Goal: Information Seeking & Learning: Compare options

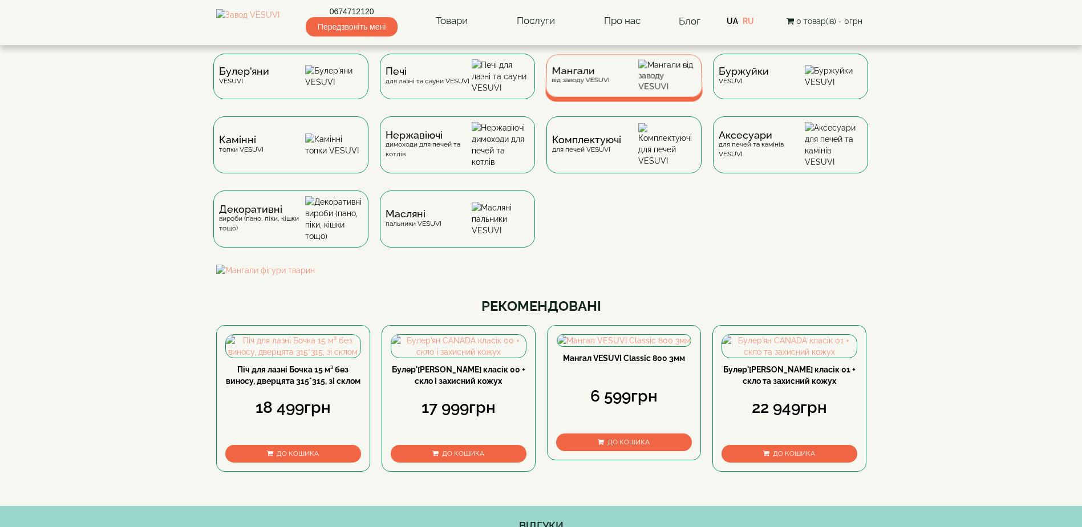
click at [655, 88] on img at bounding box center [667, 76] width 58 height 32
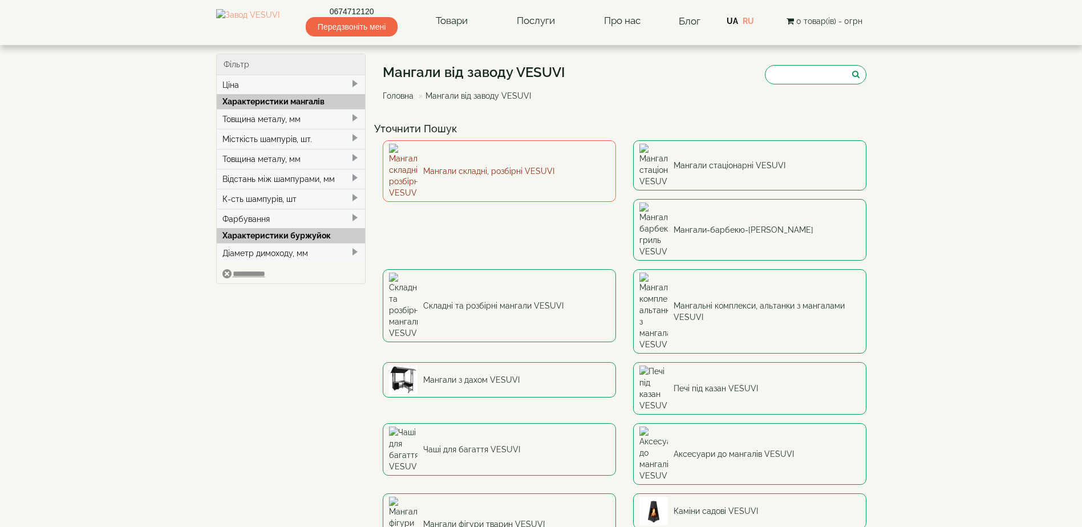
click at [466, 151] on link "Мангали складні, розбірні VESUVI" at bounding box center [499, 171] width 233 height 62
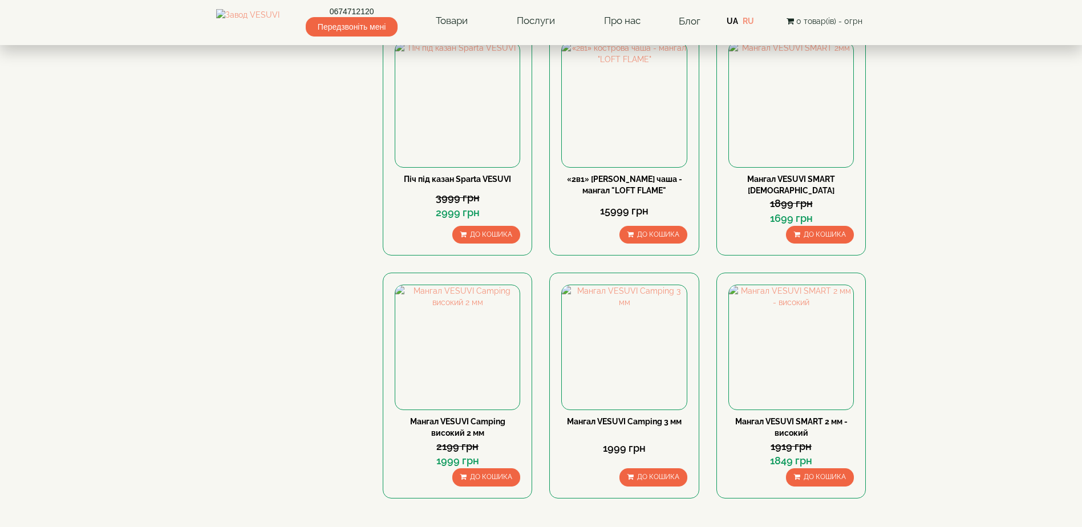
scroll to position [970, 0]
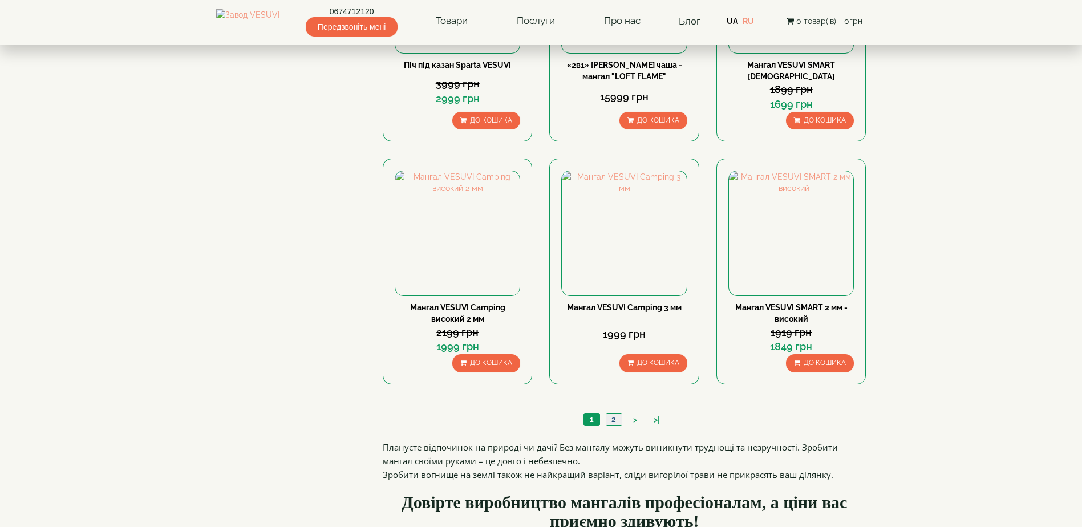
click at [616, 419] on link "2" at bounding box center [614, 420] width 16 height 12
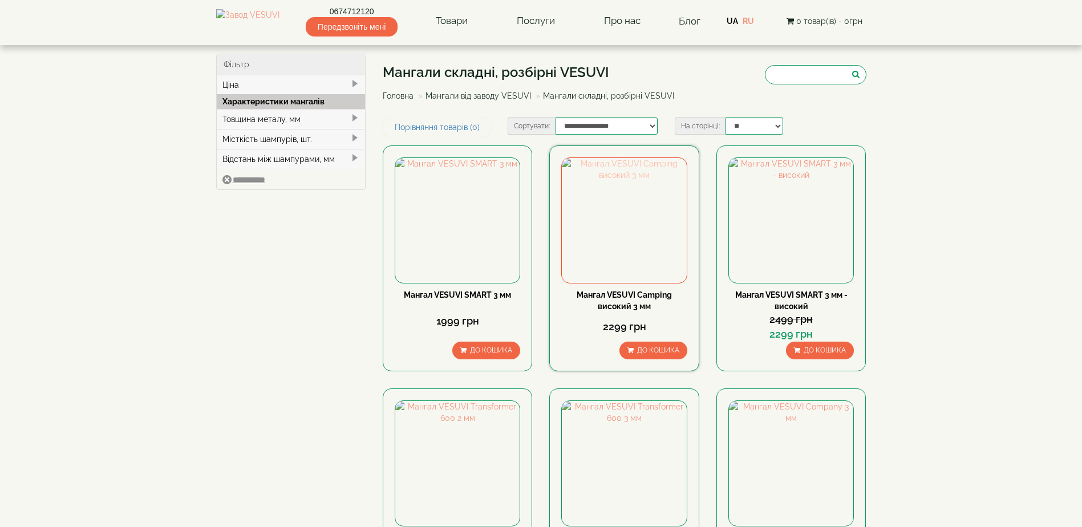
click at [633, 207] on img at bounding box center [624, 220] width 124 height 124
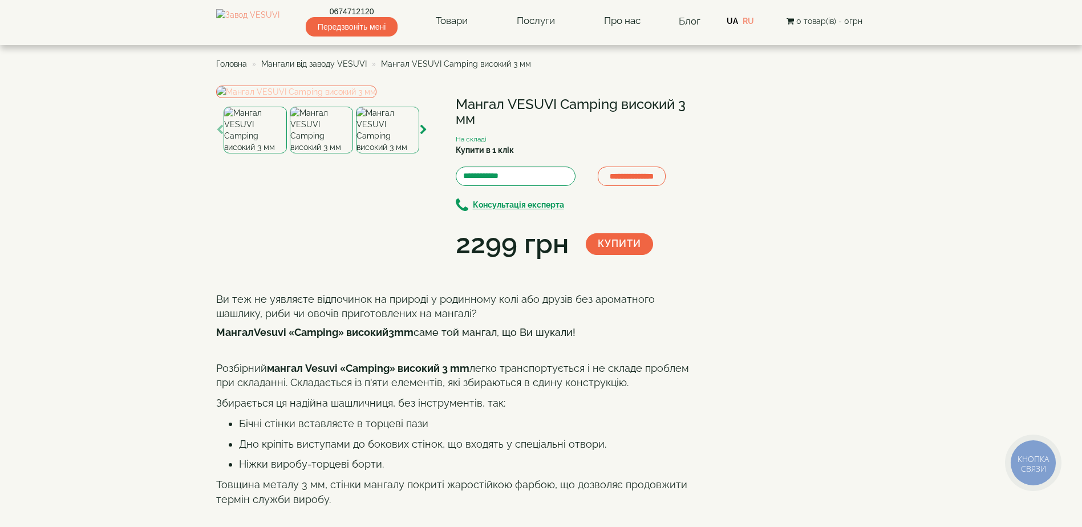
click at [354, 98] on img at bounding box center [296, 92] width 160 height 13
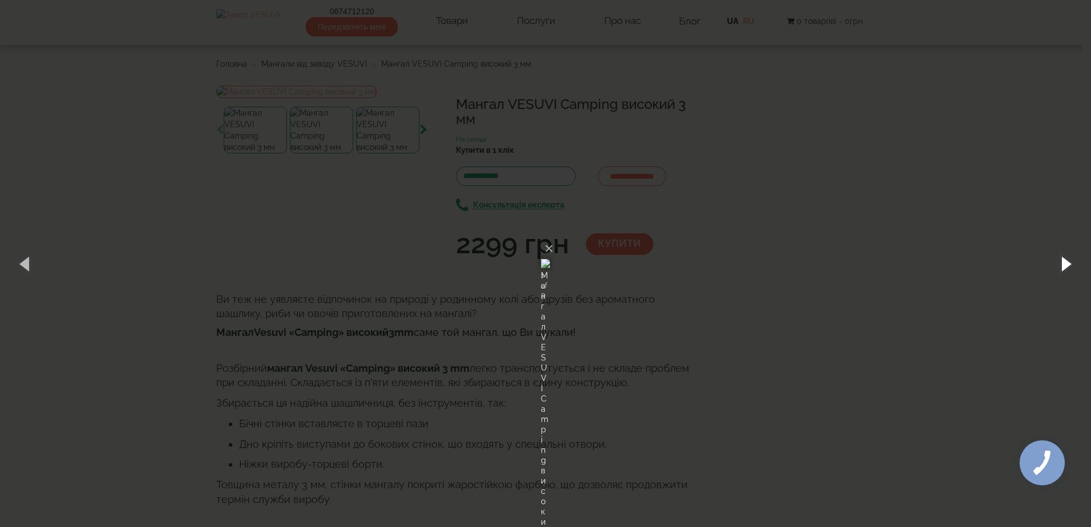
click at [1069, 264] on button "button" at bounding box center [1064, 263] width 51 height 63
click at [1067, 265] on button "button" at bounding box center [1064, 263] width 51 height 63
click at [1065, 263] on button "button" at bounding box center [1064, 263] width 51 height 63
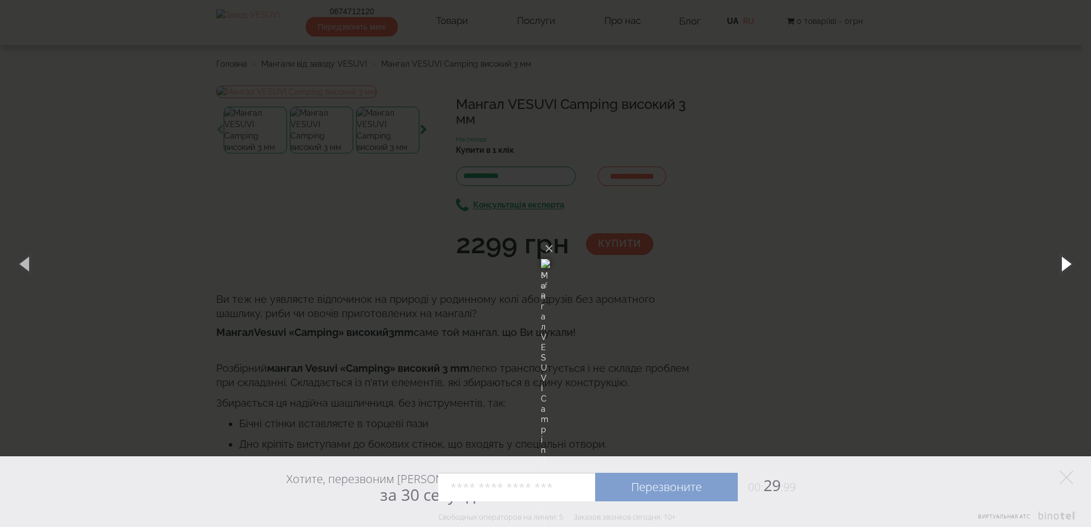
click at [1064, 262] on button "button" at bounding box center [1064, 263] width 51 height 63
click at [553, 236] on button "×" at bounding box center [548, 248] width 9 height 25
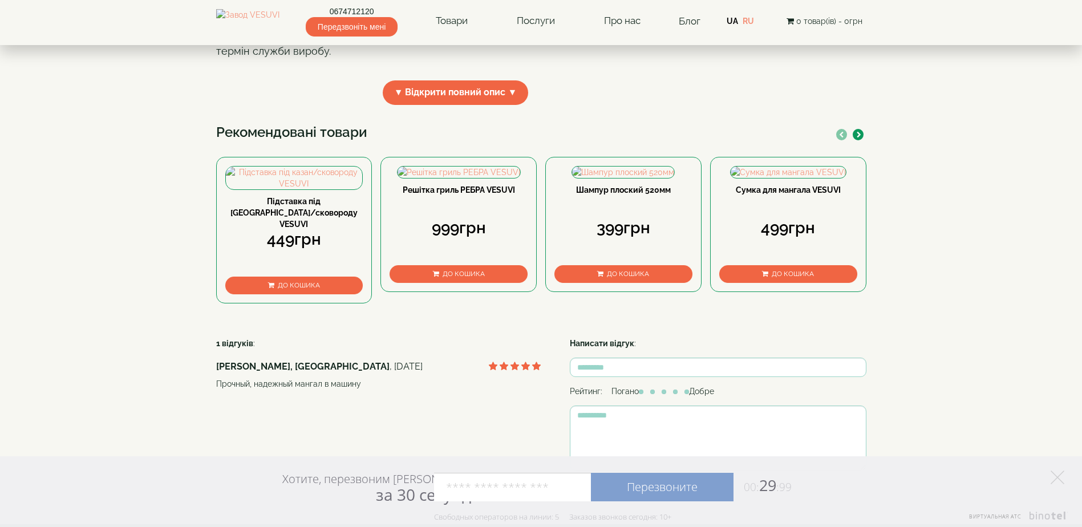
scroll to position [342, 0]
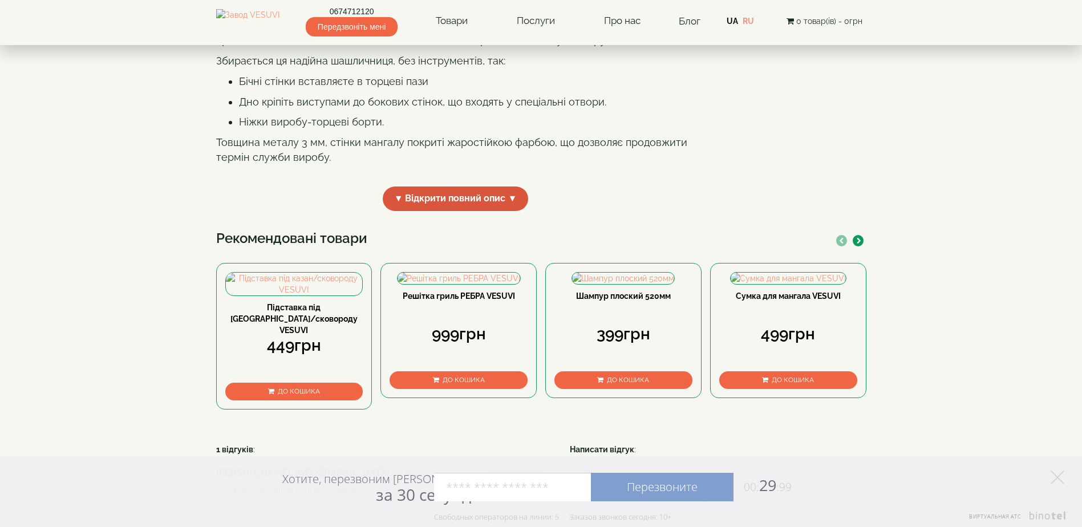
click at [501, 211] on span "▼ Відкрити повний опис ▼" at bounding box center [456, 199] width 146 height 25
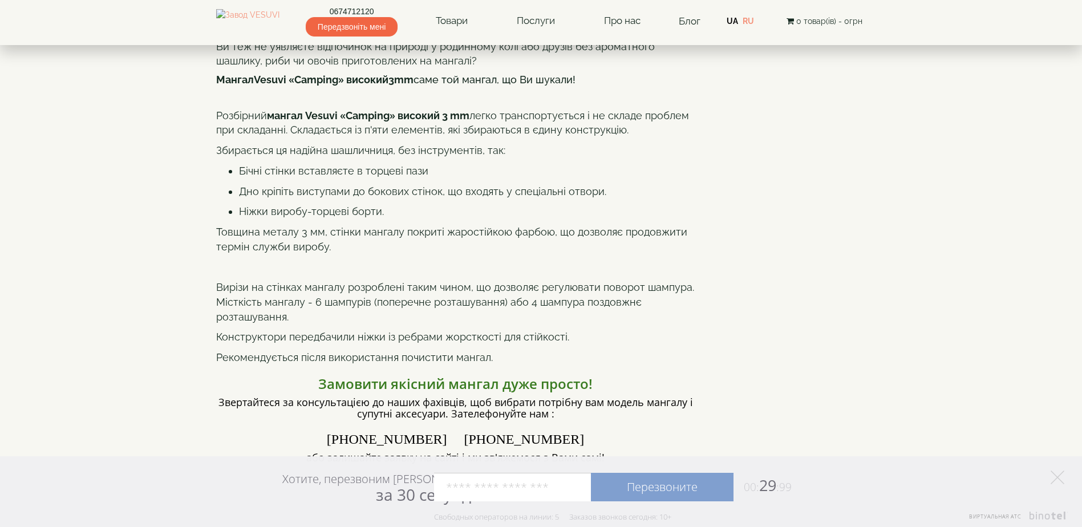
scroll to position [0, 0]
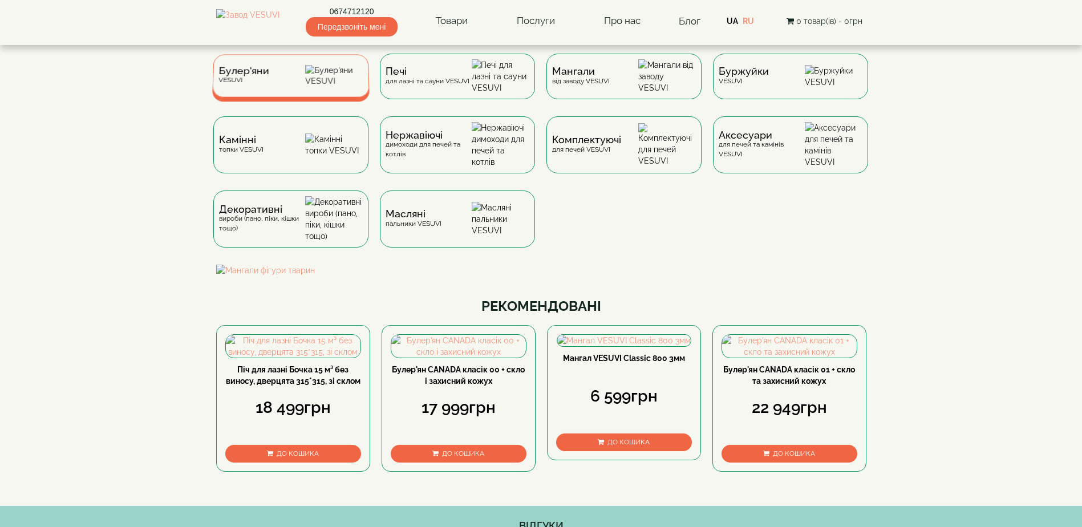
click at [301, 81] on div "Булер'яни VESUVI" at bounding box center [290, 75] width 157 height 43
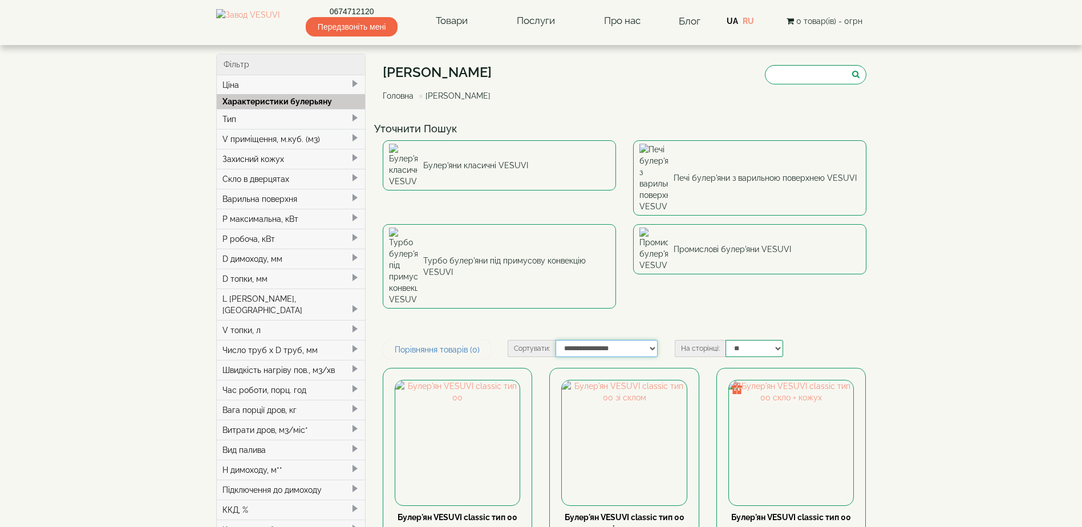
click at [652, 340] on select "**********" at bounding box center [607, 348] width 102 height 17
select select "**********"
click at [556, 340] on select "**********" at bounding box center [607, 348] width 102 height 17
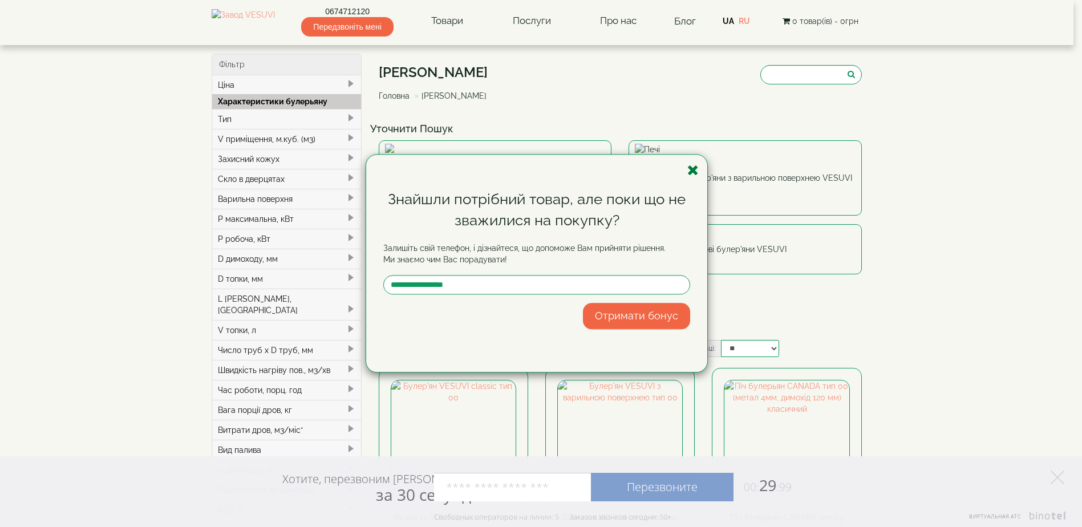
click at [692, 171] on icon "button" at bounding box center [692, 170] width 11 height 14
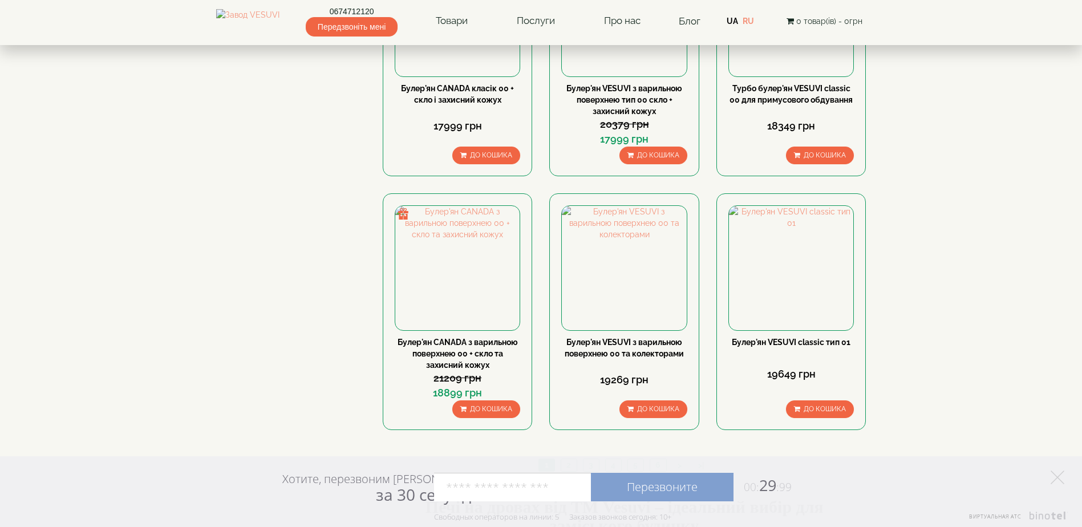
scroll to position [1198, 0]
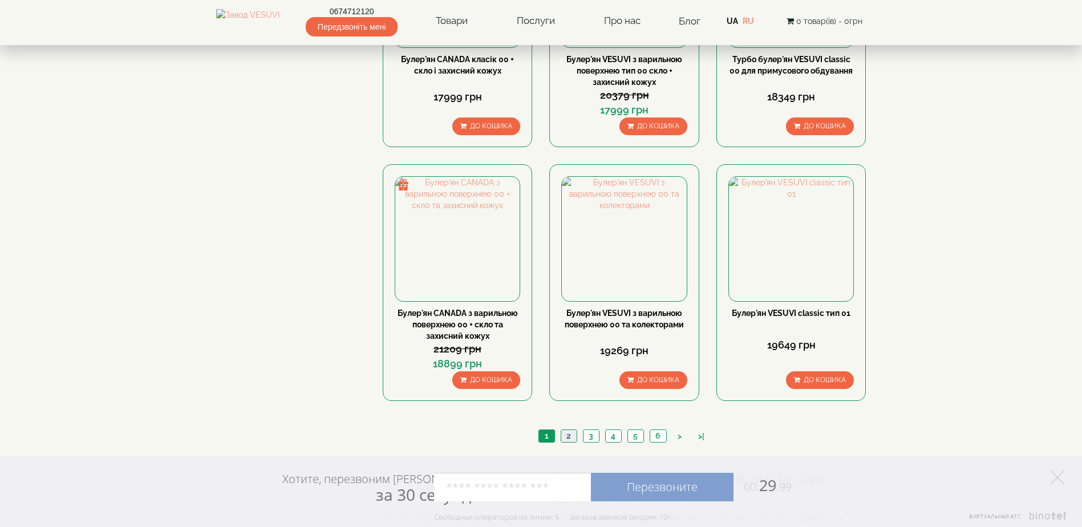
click at [569, 430] on link "2" at bounding box center [569, 436] width 16 height 12
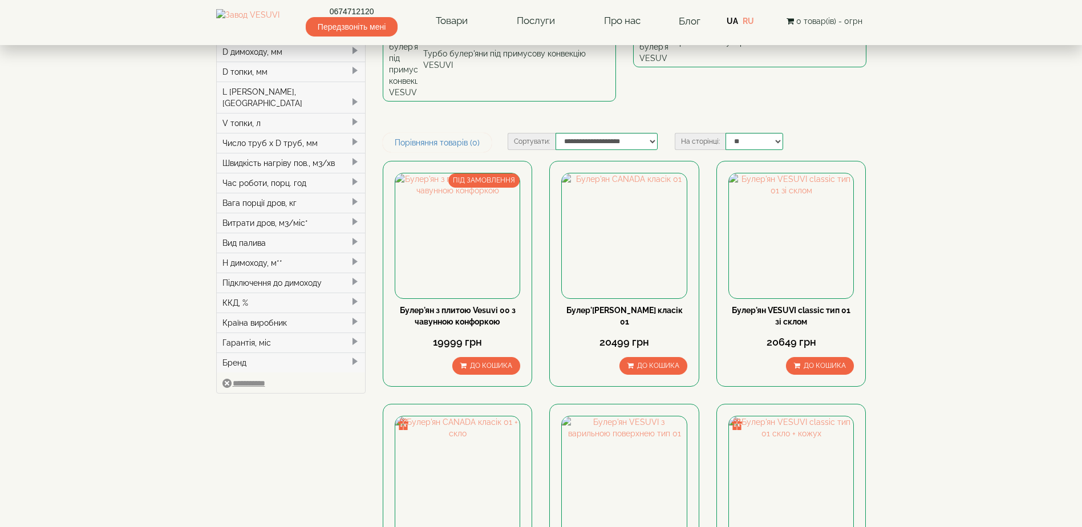
scroll to position [228, 0]
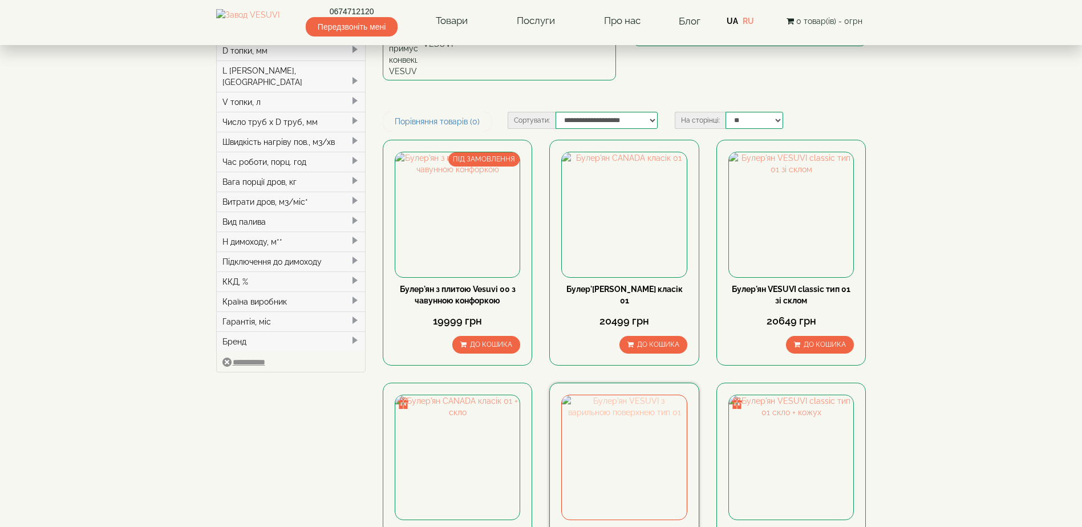
click at [648, 404] on img at bounding box center [624, 457] width 124 height 124
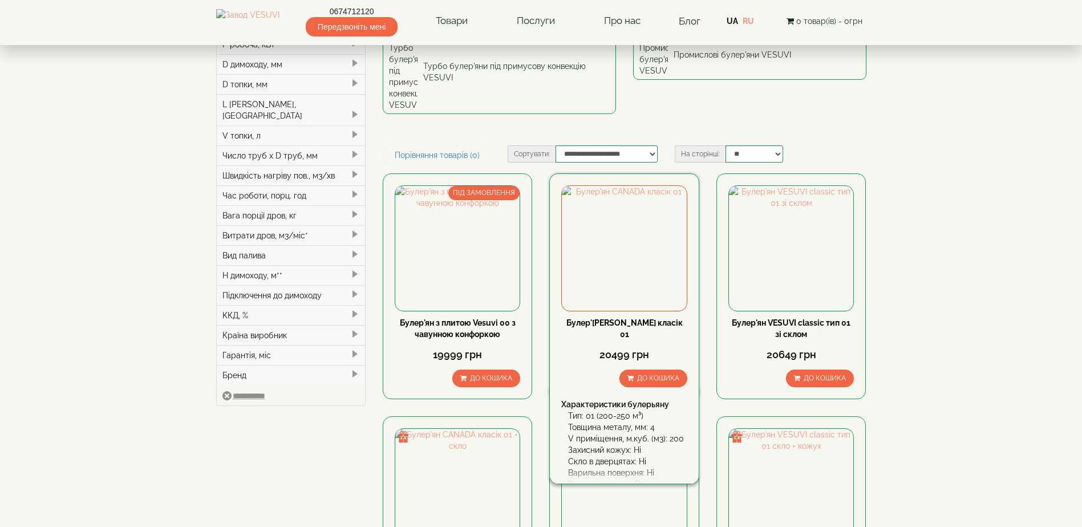
scroll to position [171, 0]
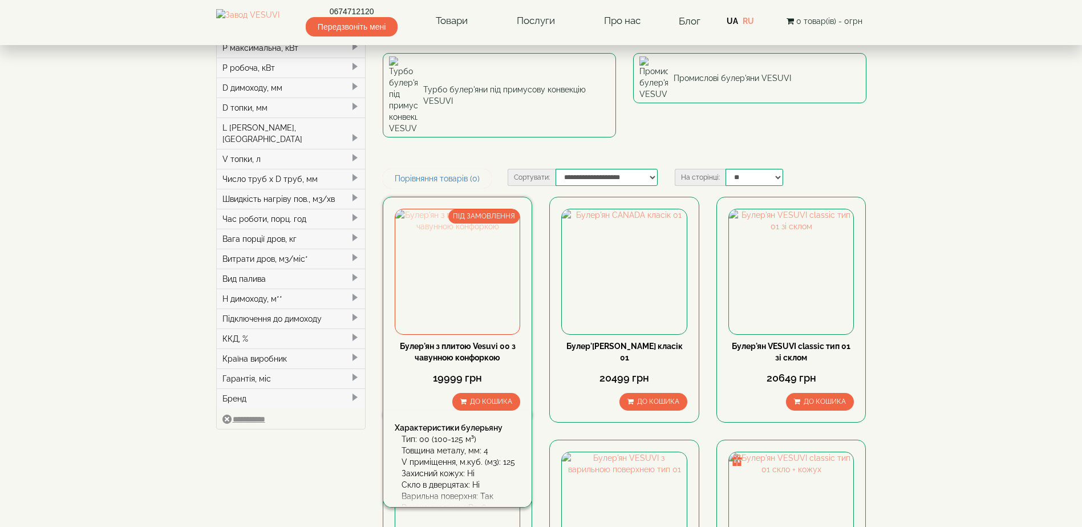
click at [454, 209] on img at bounding box center [457, 271] width 124 height 124
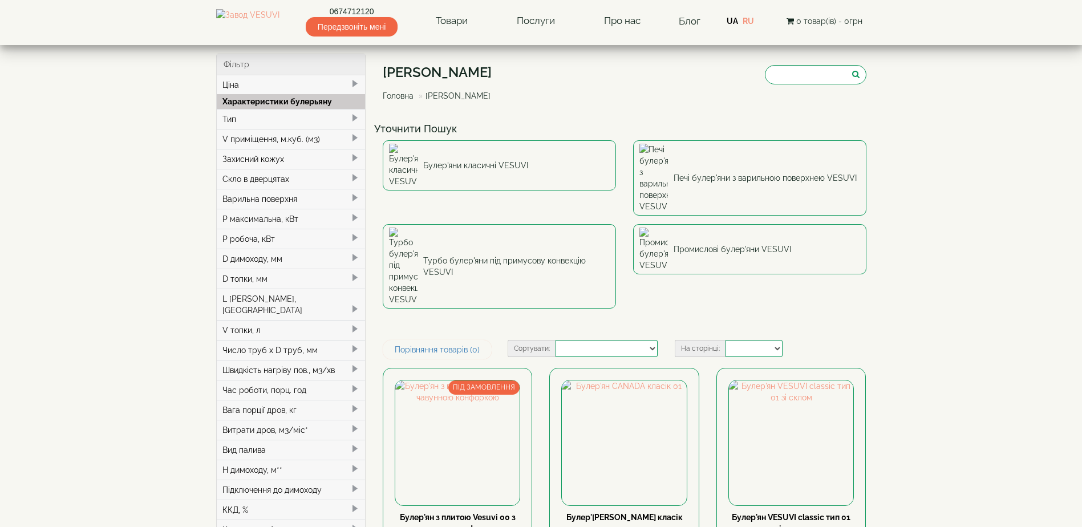
select select
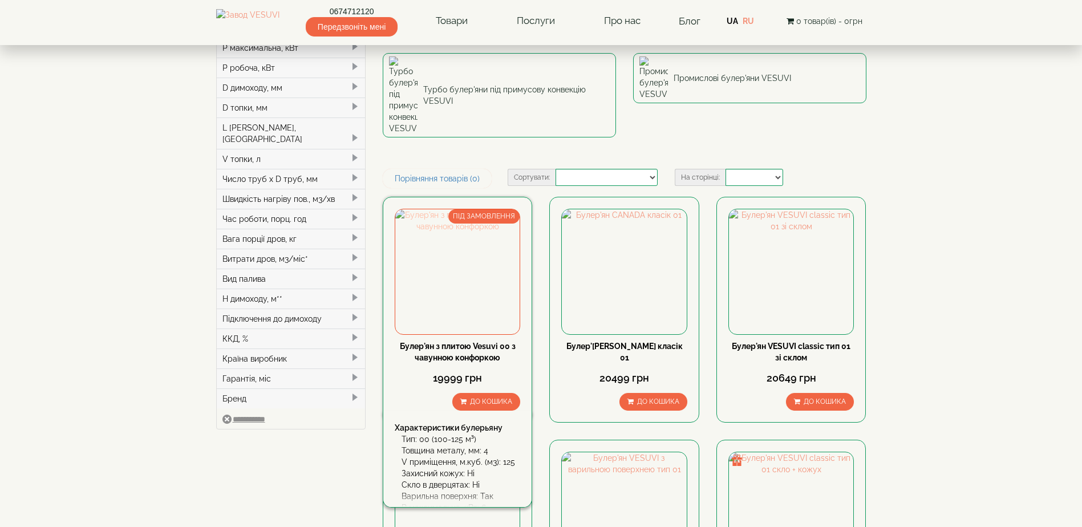
click at [458, 209] on img at bounding box center [457, 271] width 124 height 124
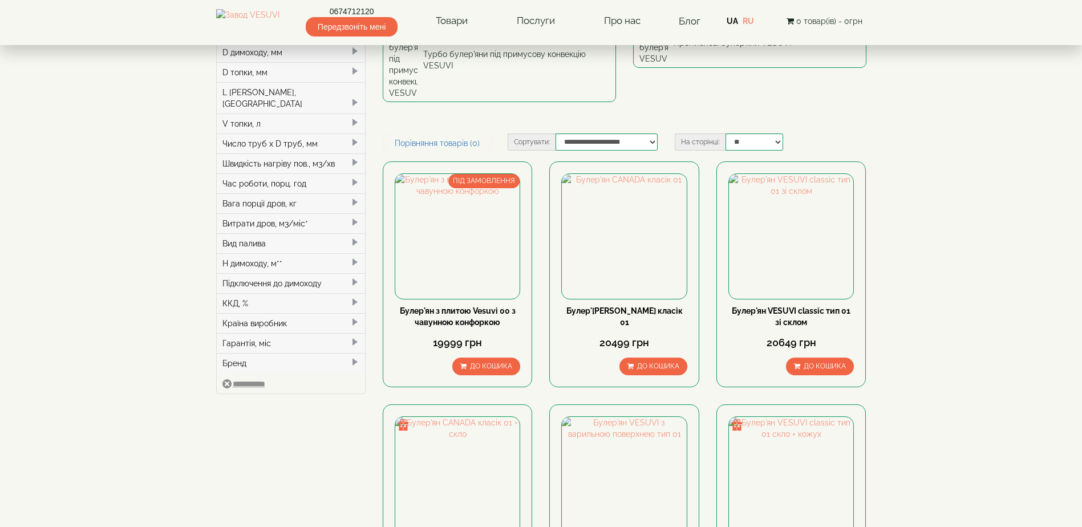
scroll to position [285, 0]
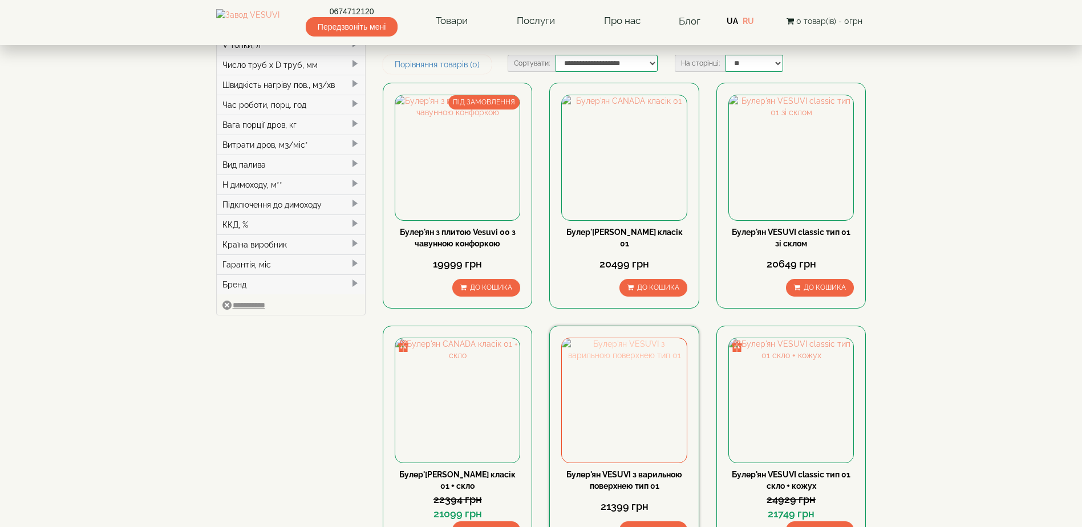
click at [639, 338] on img at bounding box center [624, 400] width 124 height 124
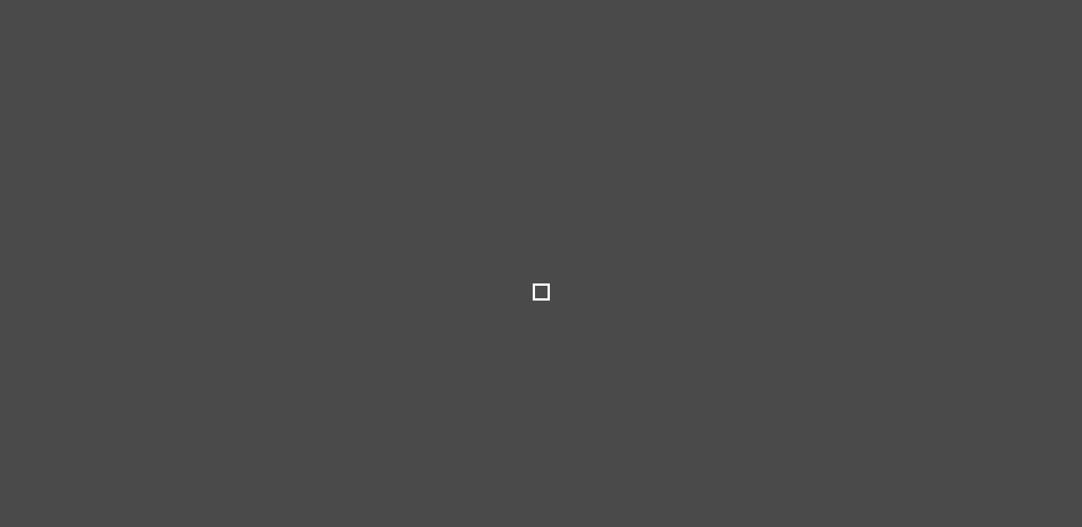
select select
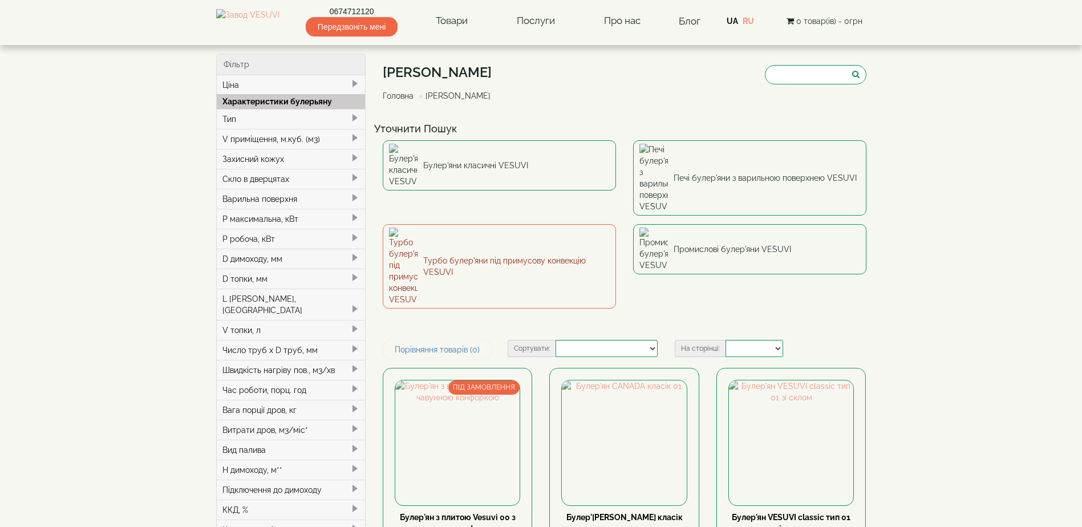
click at [486, 224] on link "Турбо булер'яни під примусову конвекцію VESUVI" at bounding box center [499, 266] width 233 height 84
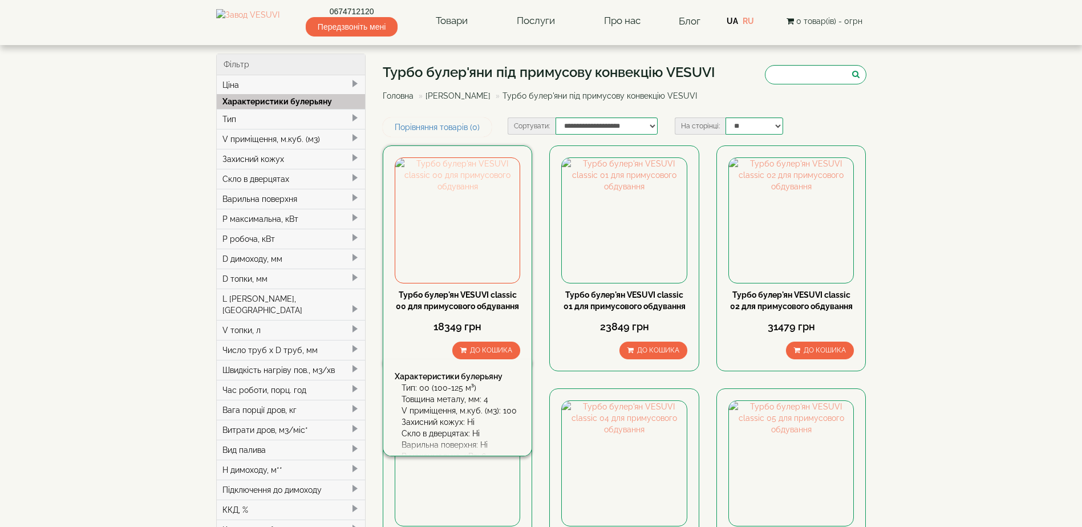
click at [469, 234] on img at bounding box center [457, 220] width 124 height 124
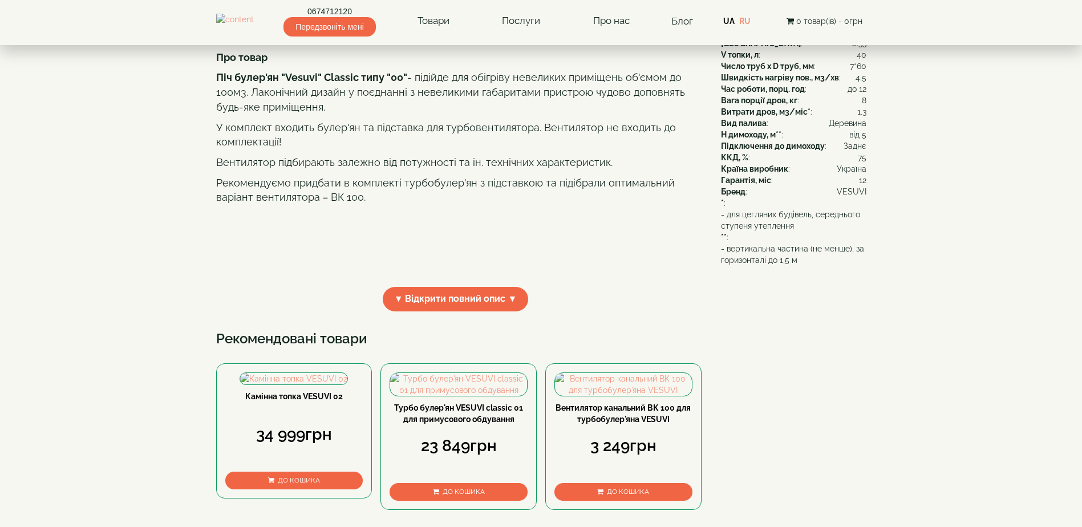
scroll to position [342, 0]
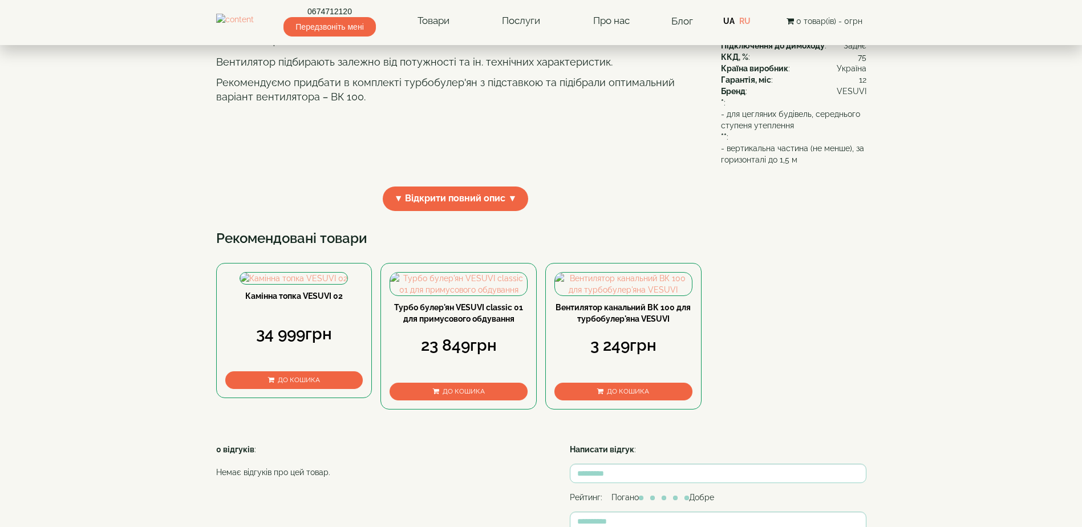
click at [434, 211] on span "▼ Відкрити повний опис ▼" at bounding box center [456, 199] width 146 height 25
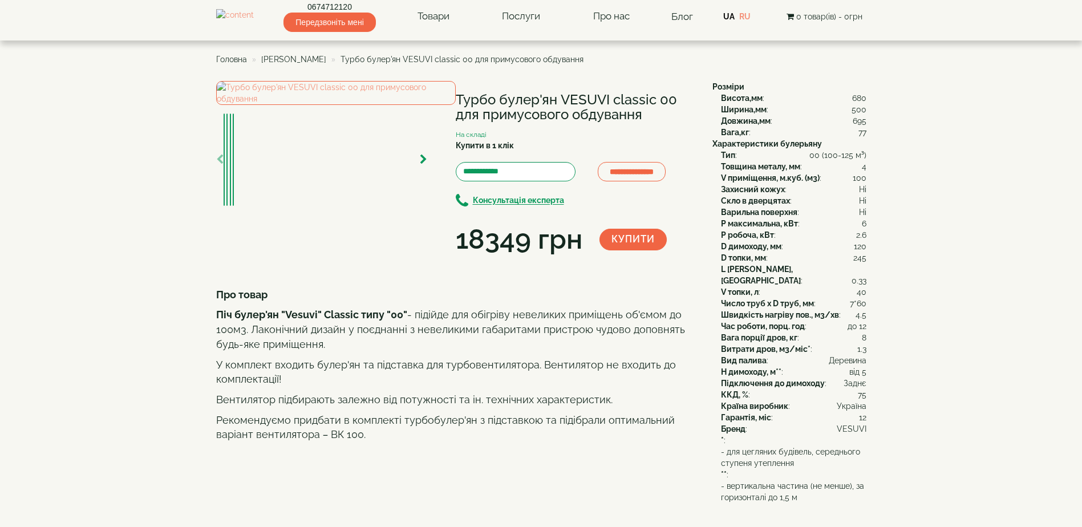
scroll to position [0, 0]
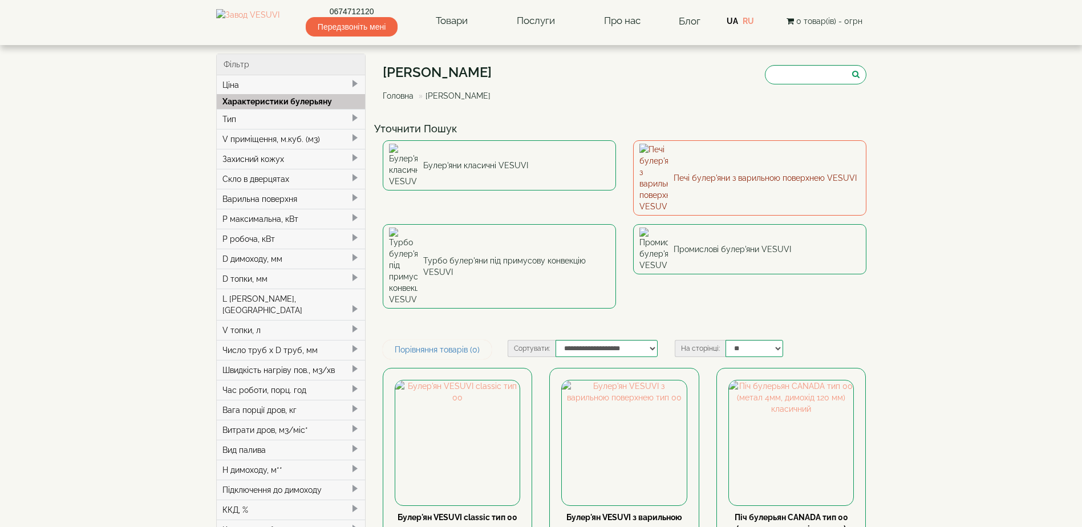
click at [729, 160] on link "Печі булер'яни з варильною поверхнею VESUVI" at bounding box center [749, 177] width 233 height 75
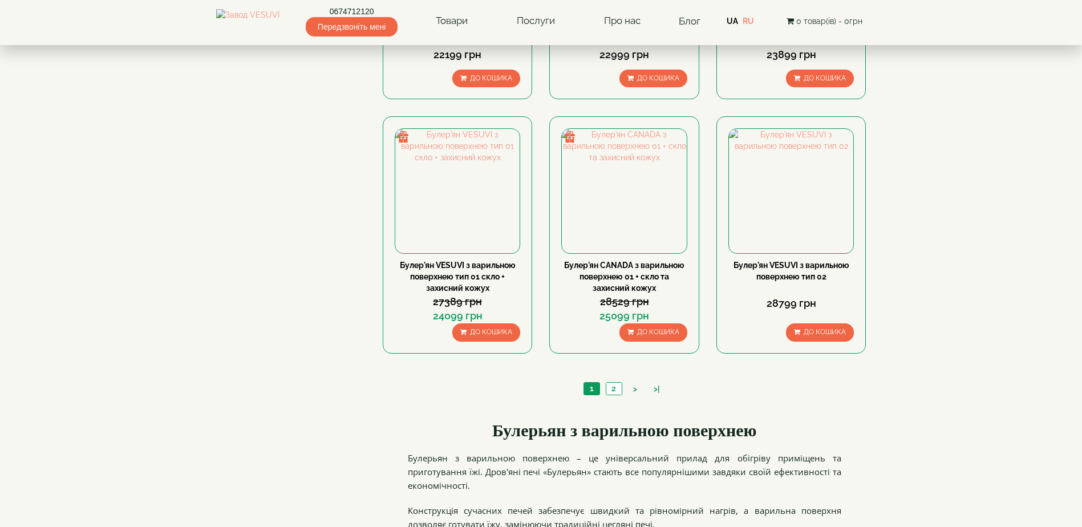
scroll to position [1027, 0]
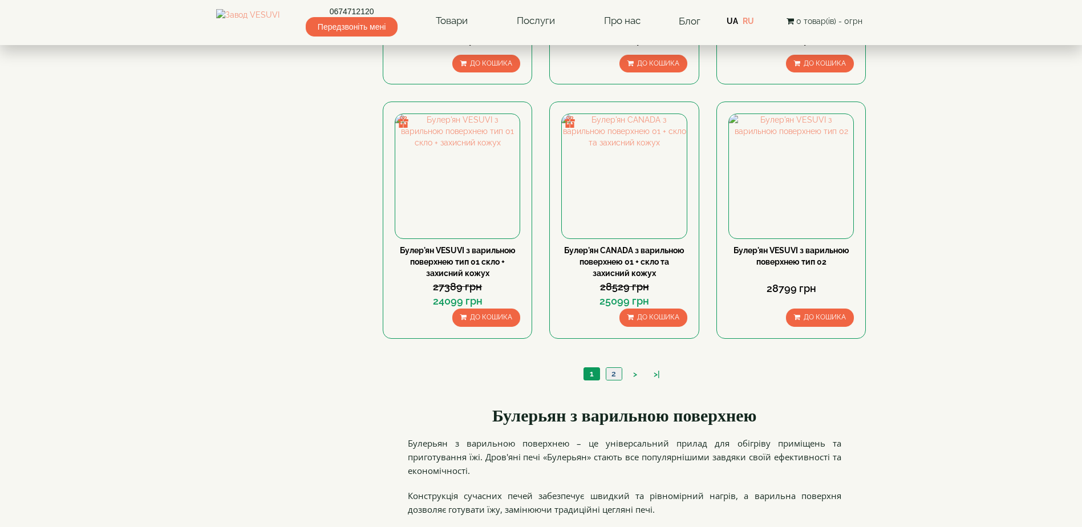
click at [610, 373] on link "2" at bounding box center [614, 374] width 16 height 12
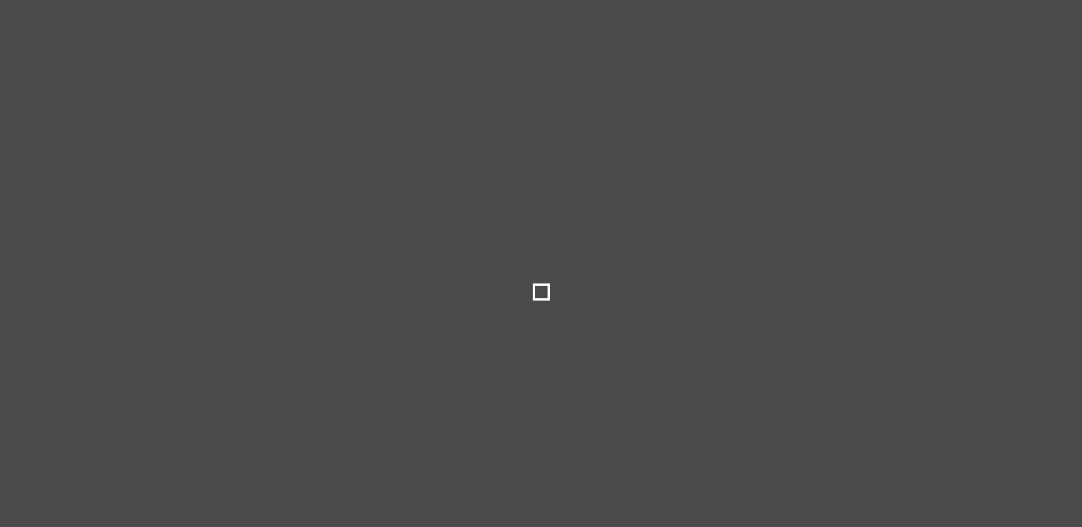
select select
select select "**********"
